Goal: Check status: Check status

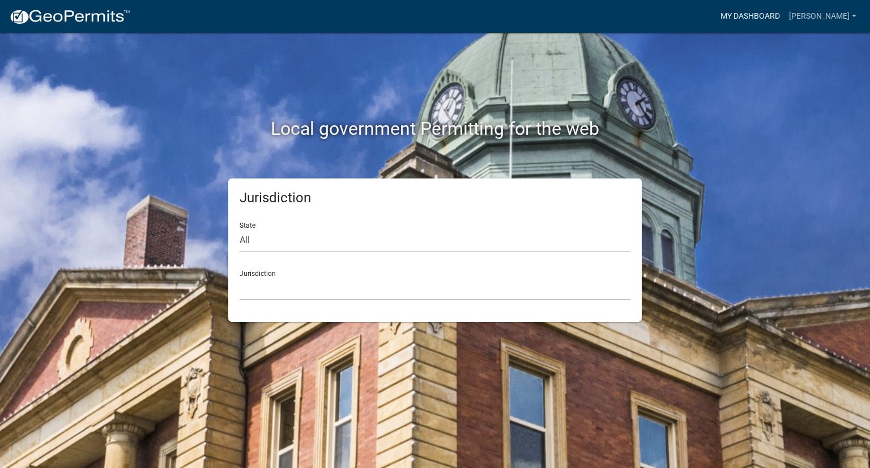
click at [784, 14] on link "My Dashboard" at bounding box center [750, 17] width 69 height 22
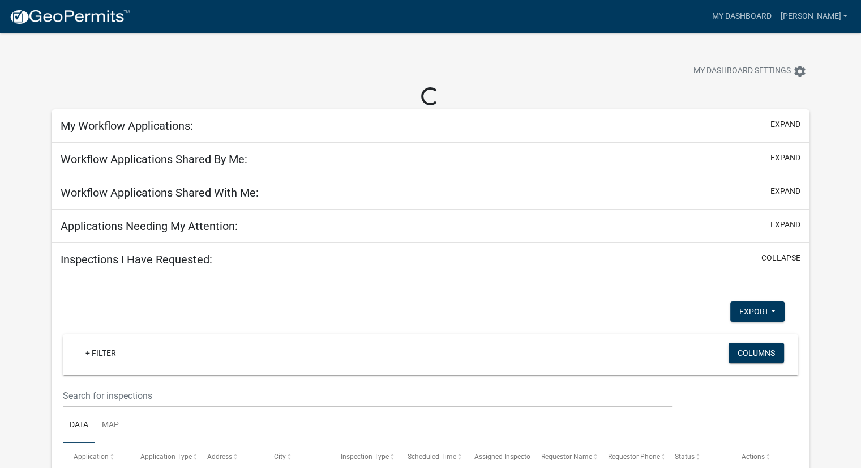
scroll to position [83, 0]
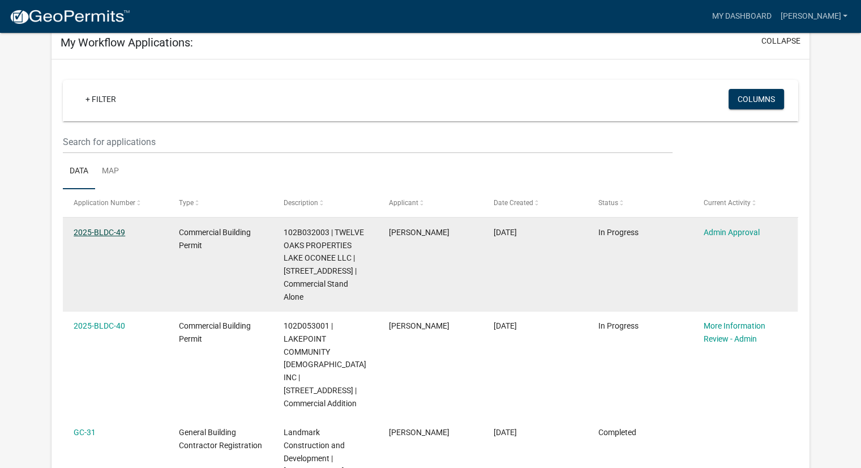
click at [100, 228] on link "2025-BLDC-49" at bounding box center [100, 232] width 52 height 9
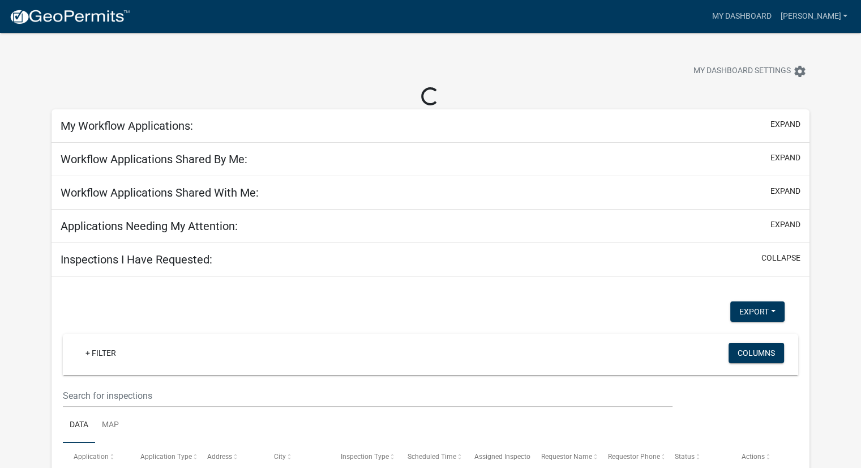
scroll to position [83, 0]
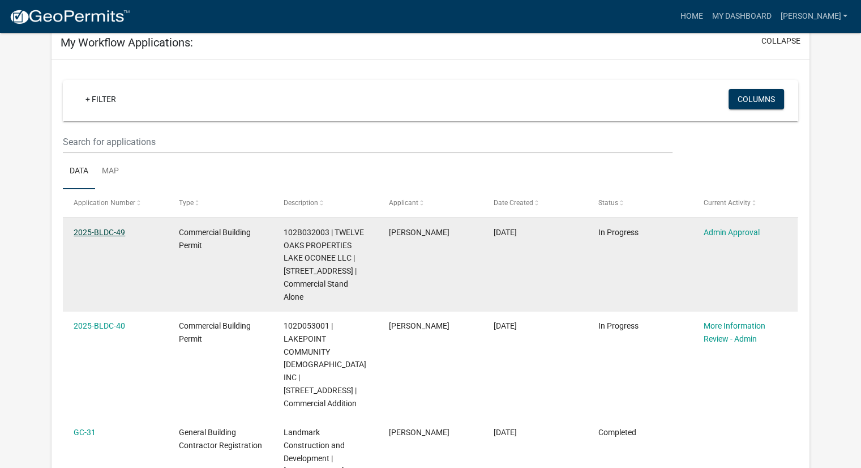
click at [109, 232] on link "2025-BLDC-49" at bounding box center [100, 232] width 52 height 9
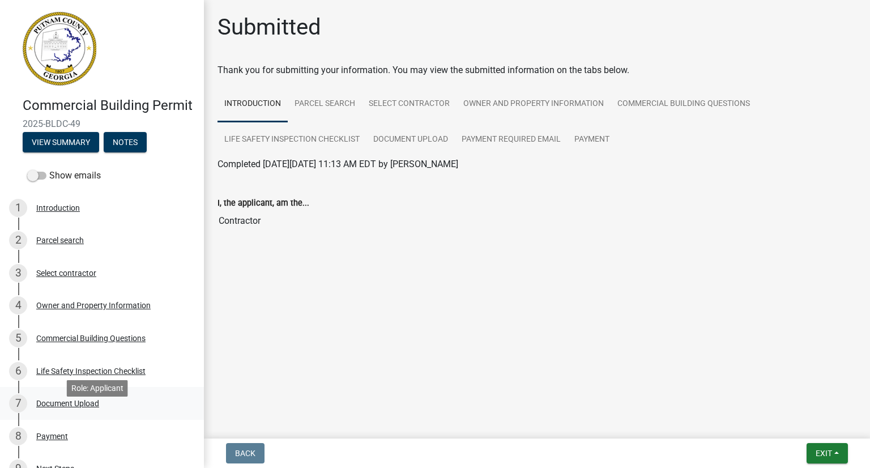
click at [67, 407] on div "Document Upload" at bounding box center [67, 403] width 63 height 8
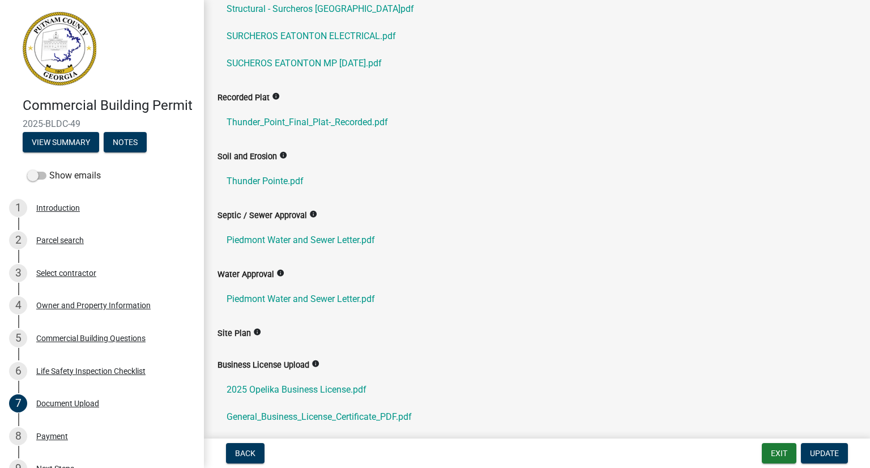
scroll to position [170, 0]
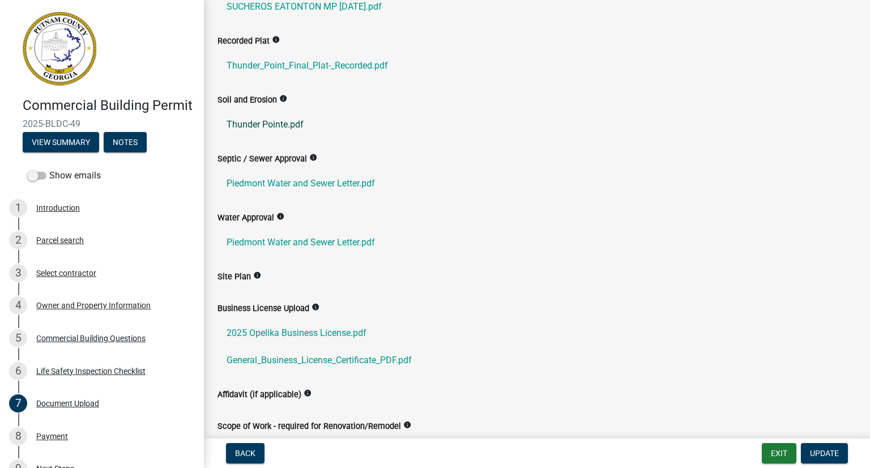
click at [275, 124] on link "Thunder Pointe.pdf" at bounding box center [536, 124] width 639 height 27
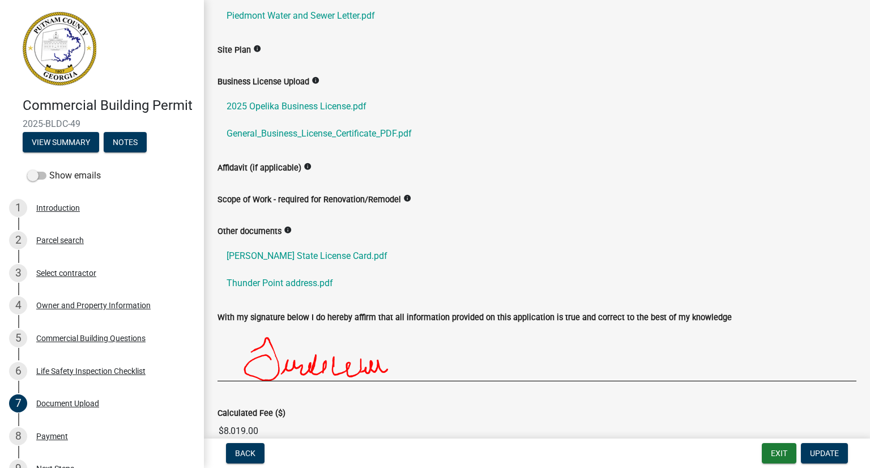
scroll to position [340, 0]
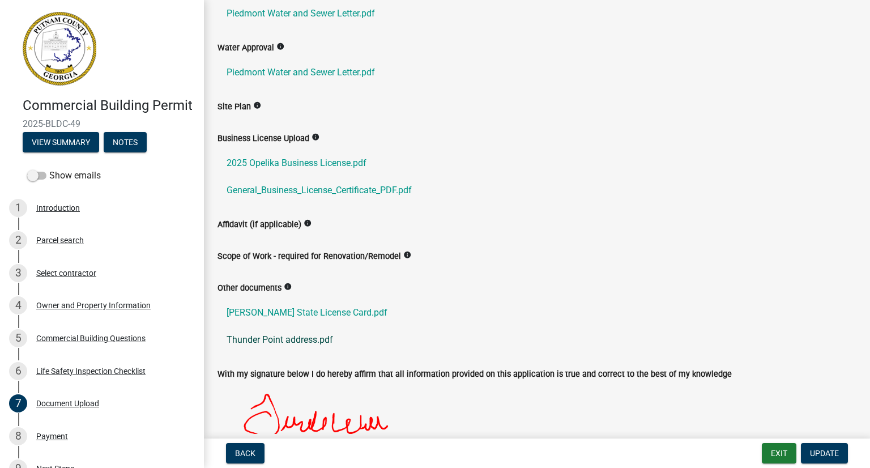
click at [282, 343] on link "Thunder Point address.pdf" at bounding box center [536, 339] width 639 height 27
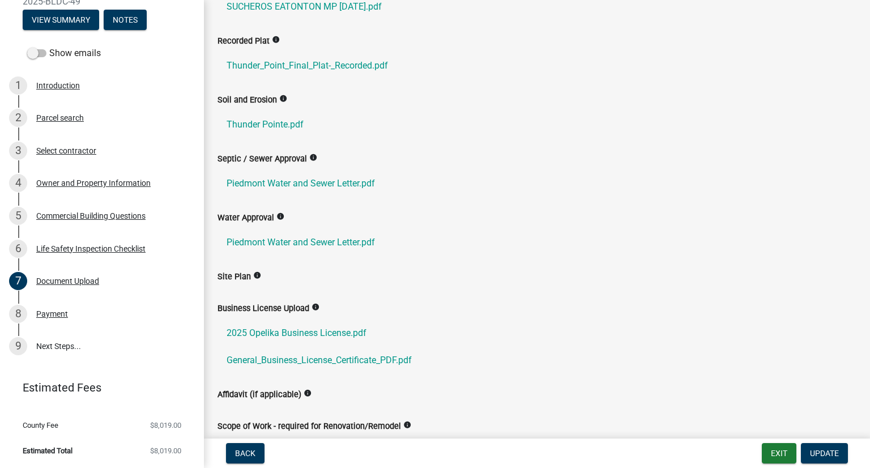
scroll to position [113, 0]
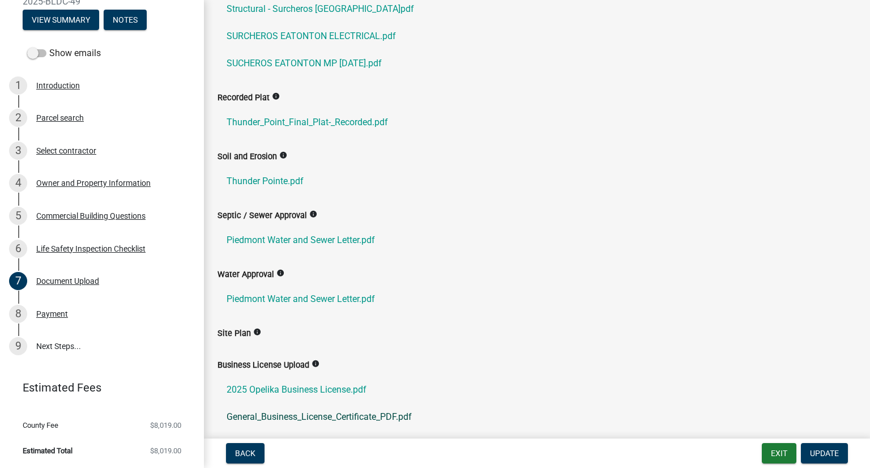
click at [496, 412] on link "General_Business_License_Certificate_PDF.pdf" at bounding box center [536, 416] width 639 height 27
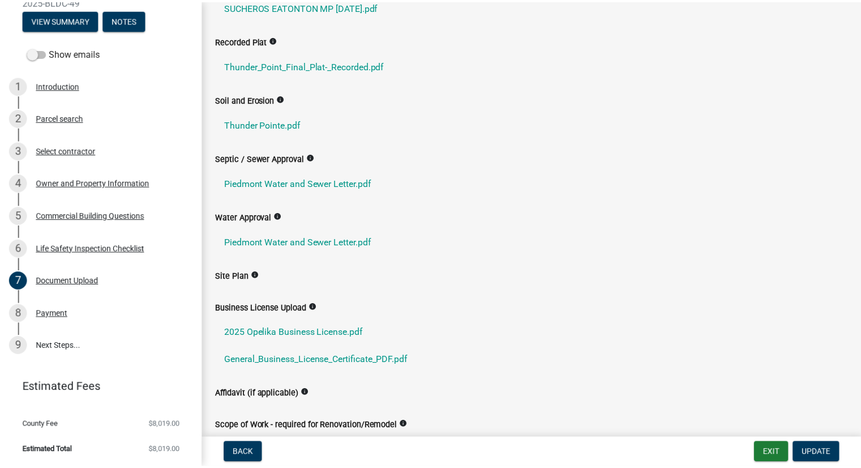
scroll to position [227, 0]
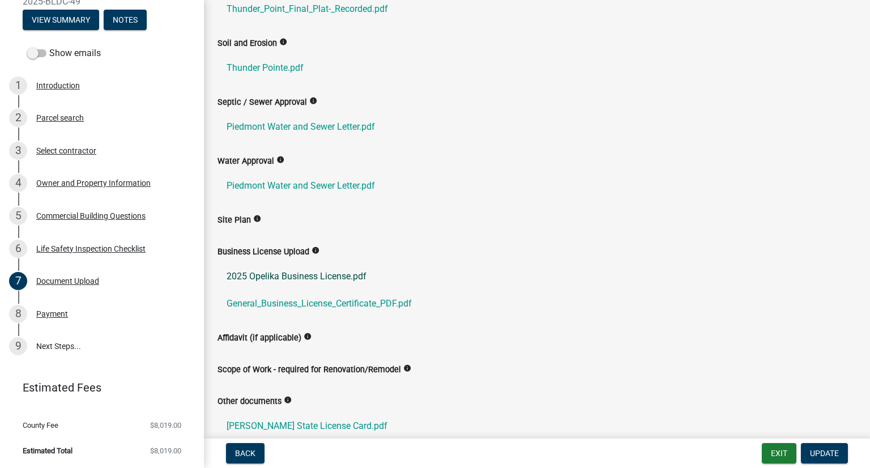
click at [343, 271] on link "2025 Opelika Business License.pdf" at bounding box center [536, 276] width 639 height 27
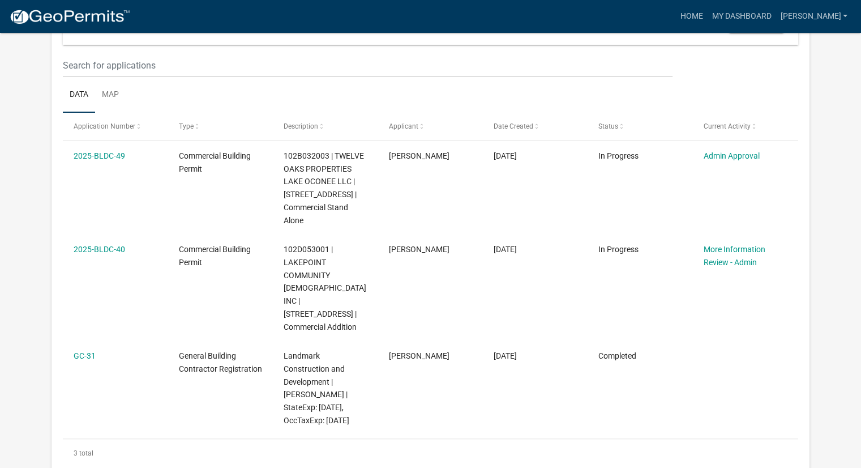
scroll to position [120, 0]
